Goal: Navigation & Orientation: Find specific page/section

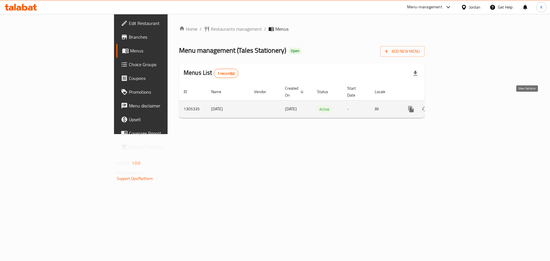
click at [456, 106] on icon "enhanced table" at bounding box center [452, 109] width 7 height 7
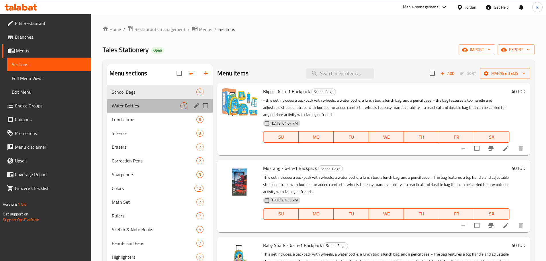
click at [155, 101] on div "Water Bottles 7" at bounding box center [160, 106] width 106 height 14
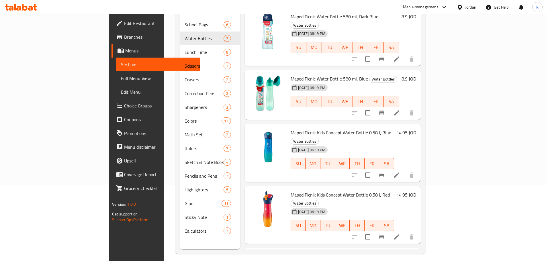
scroll to position [80, 0]
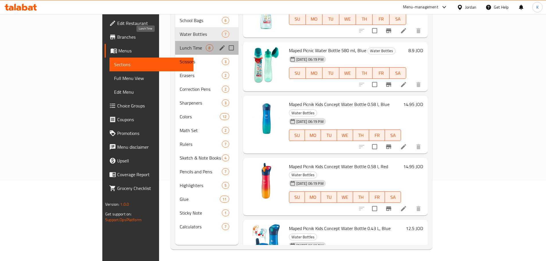
click at [180, 44] on span "Lunch Time" at bounding box center [193, 47] width 26 height 7
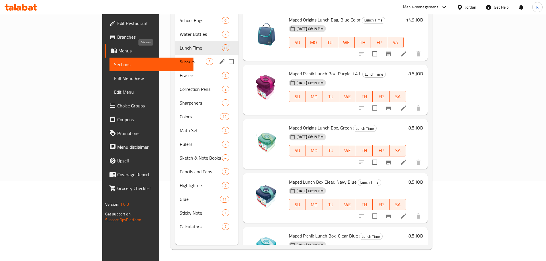
click at [180, 58] on span "Scissors" at bounding box center [193, 61] width 26 height 7
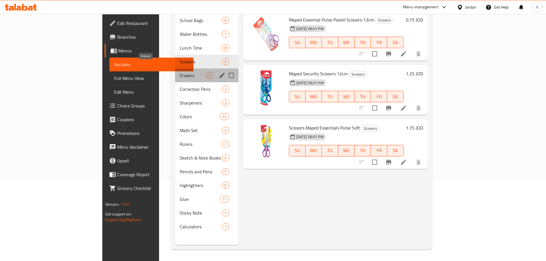
click at [180, 72] on span "Erasers" at bounding box center [193, 75] width 26 height 7
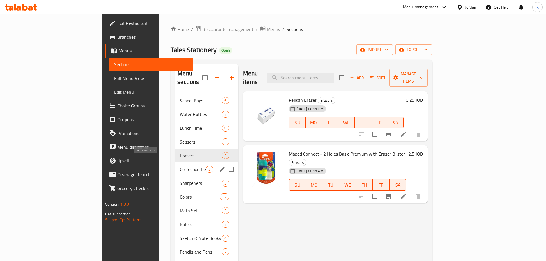
click at [180, 166] on span "Correction Pens" at bounding box center [193, 169] width 26 height 7
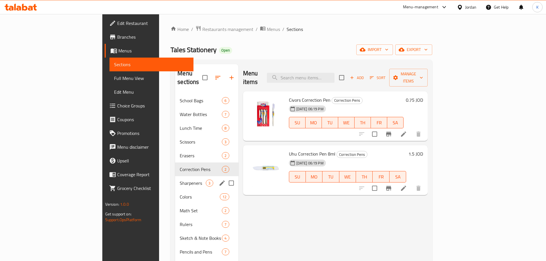
click at [180, 180] on span "Sharpeners" at bounding box center [193, 183] width 26 height 7
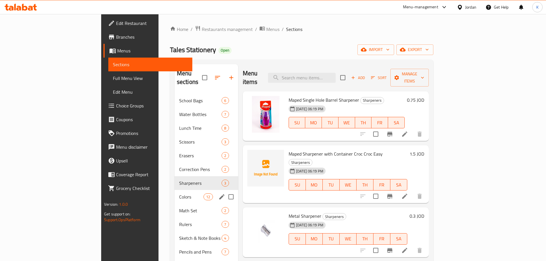
click at [174, 192] on div "Colors 12" at bounding box center [206, 197] width 64 height 14
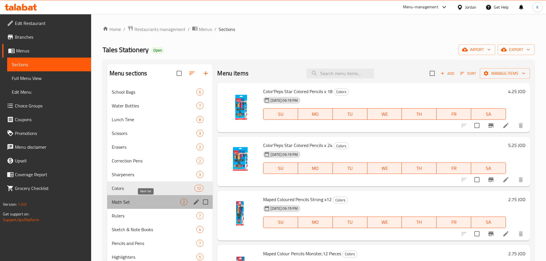
click at [140, 203] on span "Math Set" at bounding box center [146, 201] width 69 height 7
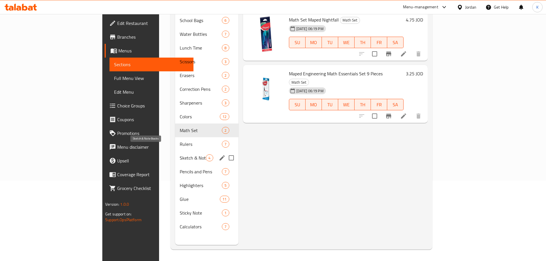
scroll to position [52, 0]
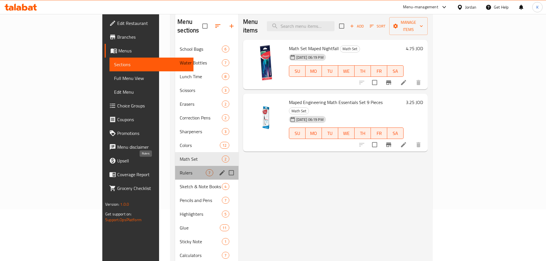
click at [180, 169] on span "Rulers" at bounding box center [193, 172] width 26 height 7
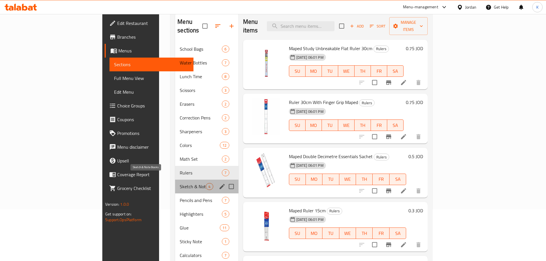
click at [180, 183] on span "Sketch & Note Books" at bounding box center [193, 186] width 26 height 7
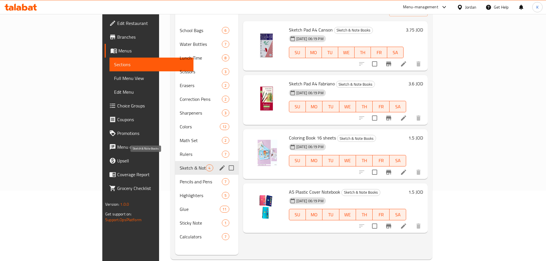
scroll to position [80, 0]
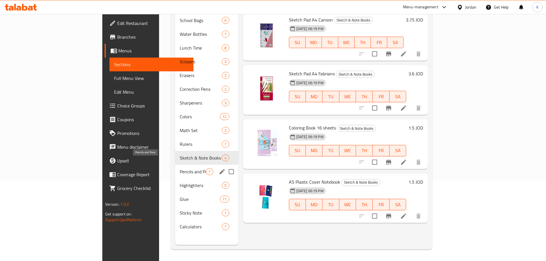
click at [180, 168] on span "Pencils and Pens" at bounding box center [193, 171] width 26 height 7
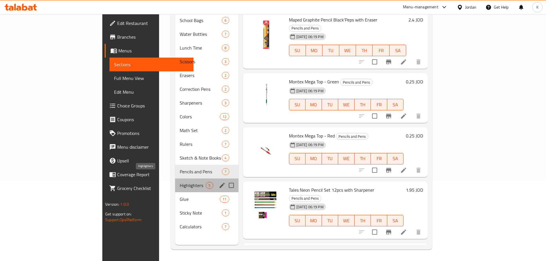
click at [180, 182] on span "Highlighters" at bounding box center [193, 185] width 26 height 7
